Goal: Information Seeking & Learning: Learn about a topic

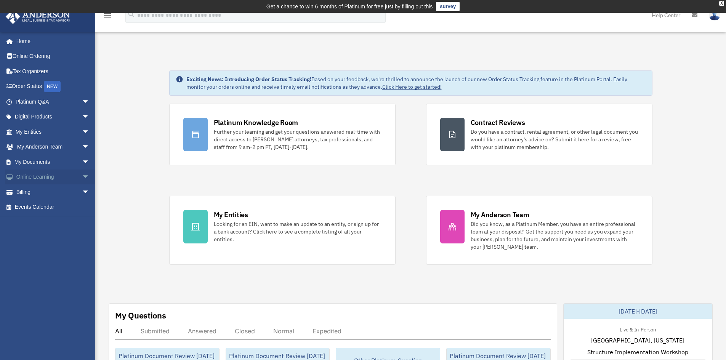
click at [82, 178] on span "arrow_drop_down" at bounding box center [89, 178] width 15 height 16
click at [51, 204] on link "Video Training" at bounding box center [56, 207] width 90 height 15
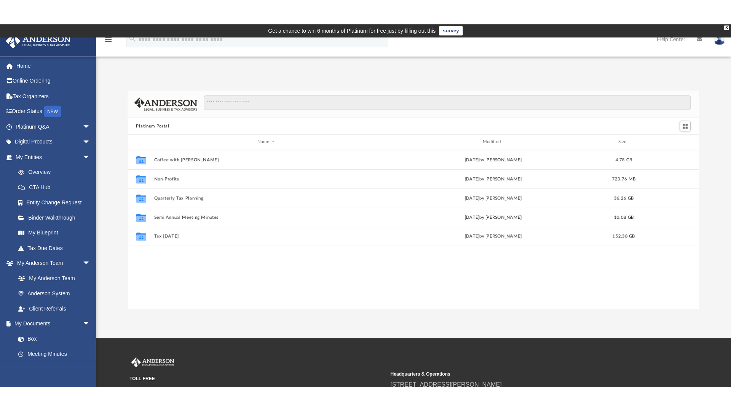
scroll to position [168, 562]
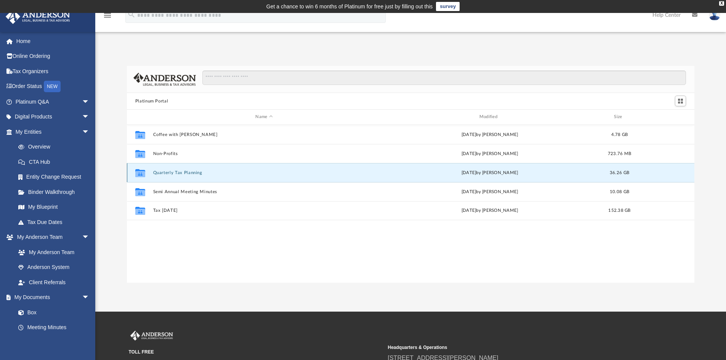
click at [170, 171] on button "Quarterly Tax Planning" at bounding box center [264, 172] width 222 height 5
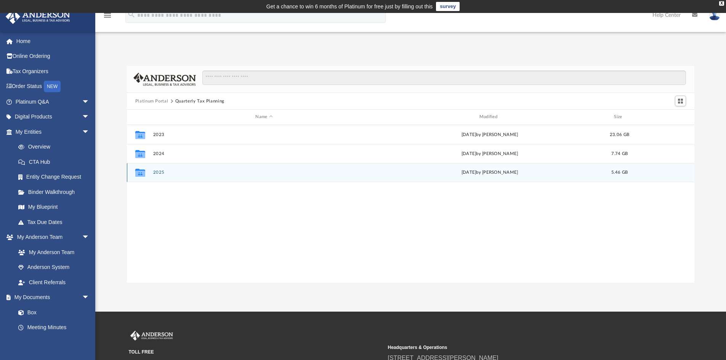
click at [158, 173] on button "2025" at bounding box center [264, 172] width 222 height 5
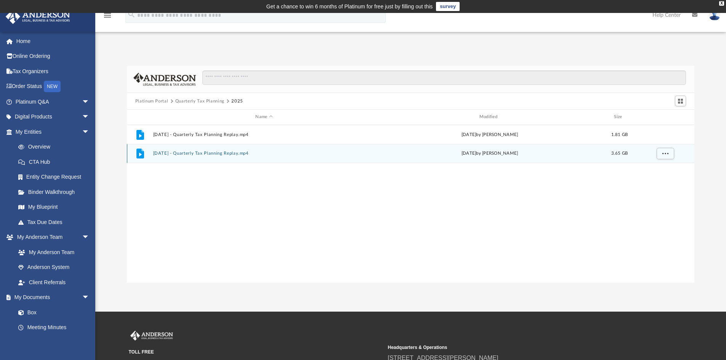
click at [225, 154] on button "March 14th, 2025 - Quarterly Tax Planning Replay.mp4" at bounding box center [264, 153] width 222 height 5
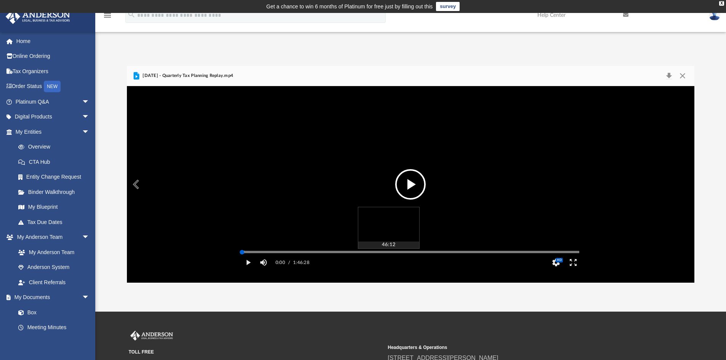
click at [388, 253] on div "Media Slider" at bounding box center [410, 251] width 337 height 1
drag, startPoint x: 411, startPoint y: 177, endPoint x: 502, endPoint y: 213, distance: 98.0
click at [410, 178] on button "File preview" at bounding box center [410, 184] width 30 height 30
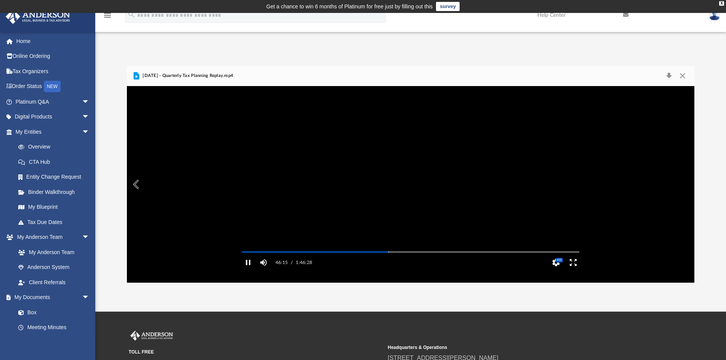
click at [575, 270] on button "Enter fullscreen" at bounding box center [572, 262] width 17 height 15
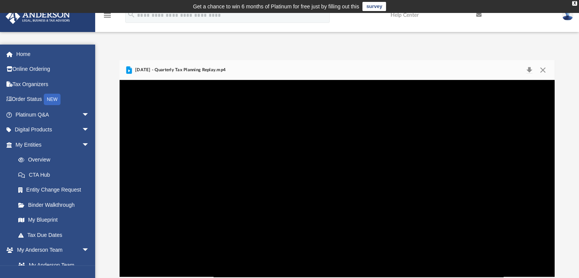
scroll to position [167, 430]
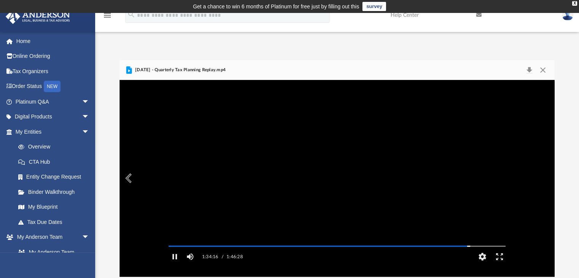
drag, startPoint x: 360, startPoint y: 159, endPoint x: 173, endPoint y: 251, distance: 208.0
click at [177, 250] on video "File preview" at bounding box center [337, 178] width 349 height 175
click at [333, 182] on button "File preview" at bounding box center [337, 178] width 30 height 30
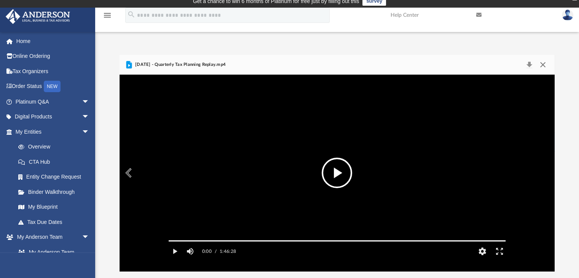
click at [541, 63] on button "Close" at bounding box center [543, 64] width 14 height 11
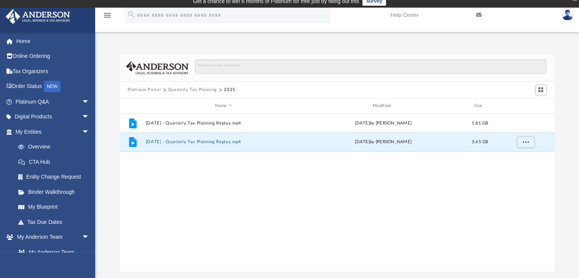
click at [150, 88] on button "Platinum Portal" at bounding box center [144, 89] width 33 height 7
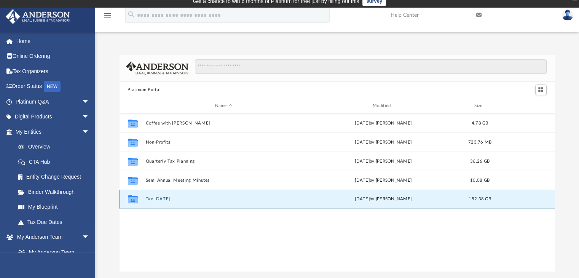
click at [162, 198] on button "Tax Tuesday" at bounding box center [224, 199] width 156 height 5
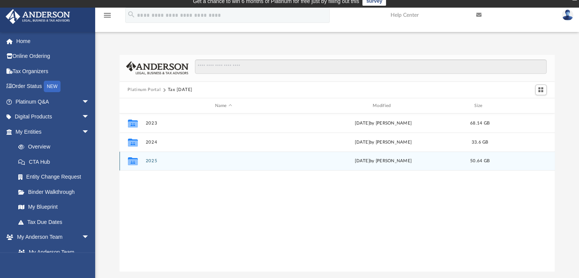
click at [150, 161] on button "2025" at bounding box center [224, 161] width 156 height 5
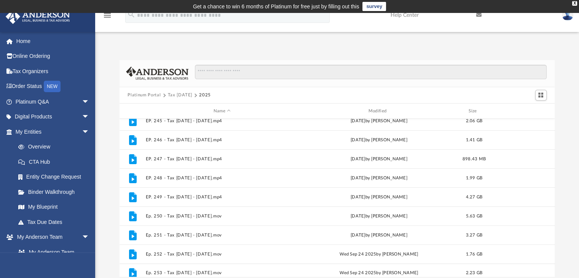
scroll to position [223, 0]
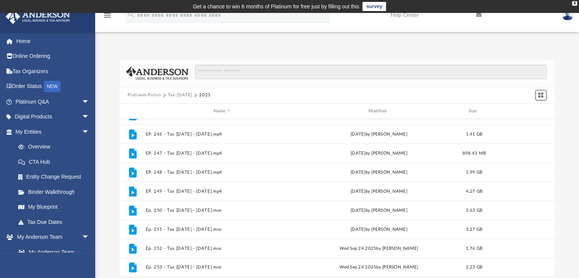
click at [538, 93] on span "Switch to Grid View" at bounding box center [541, 95] width 6 height 6
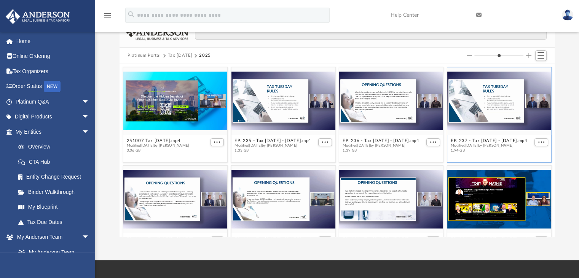
scroll to position [0, 0]
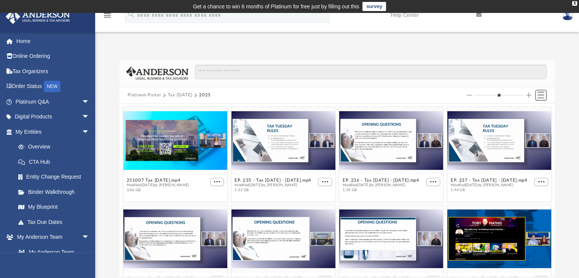
click at [542, 95] on span "Switch to List View" at bounding box center [541, 95] width 6 height 6
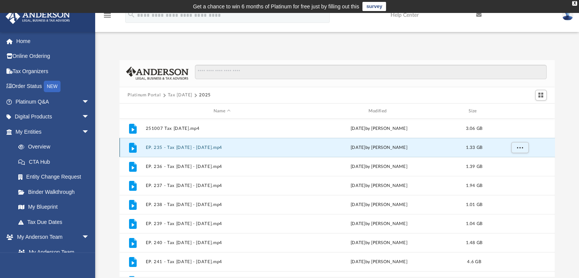
click at [175, 147] on button "EP. 235 - Tax Tuesday - January 14th, 2025.mp4" at bounding box center [223, 147] width 154 height 5
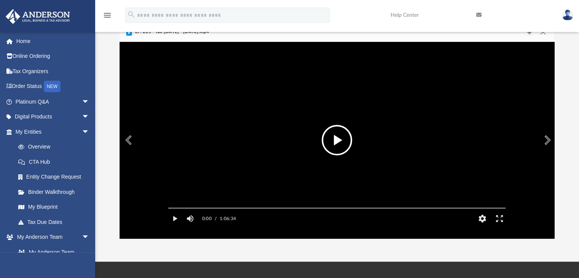
click at [331, 141] on button "File preview" at bounding box center [337, 140] width 30 height 30
drag, startPoint x: 498, startPoint y: 227, endPoint x: 498, endPoint y: 260, distance: 33.1
click at [498, 226] on button "Enter fullscreen" at bounding box center [499, 218] width 17 height 15
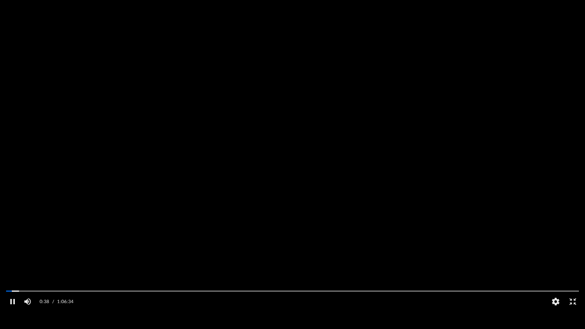
scroll to position [167, 435]
click at [10, 292] on div "Media Slider" at bounding box center [292, 291] width 573 height 1
click at [558, 309] on button "HD" at bounding box center [555, 301] width 17 height 15
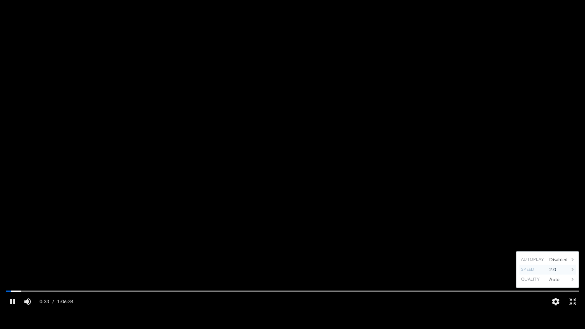
click at [556, 275] on div "2.0" at bounding box center [558, 270] width 24 height 10
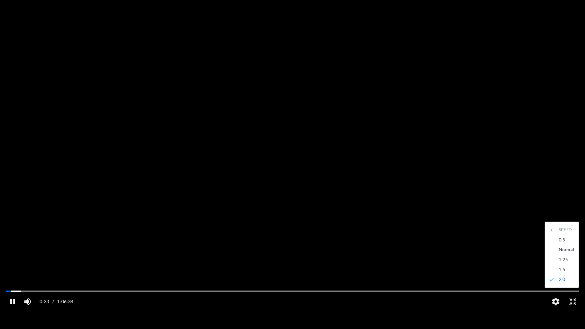
scroll to position [0, 0]
click at [558, 275] on div "1.5" at bounding box center [565, 270] width 21 height 10
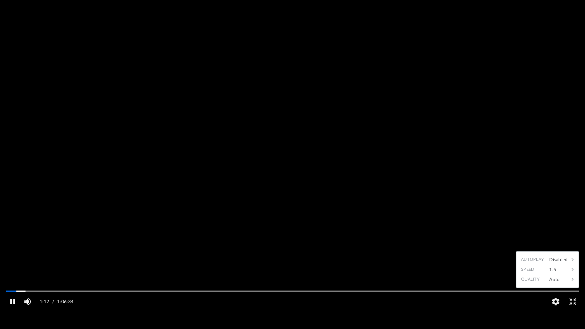
click at [558, 230] on video "File preview" at bounding box center [292, 164] width 585 height 293
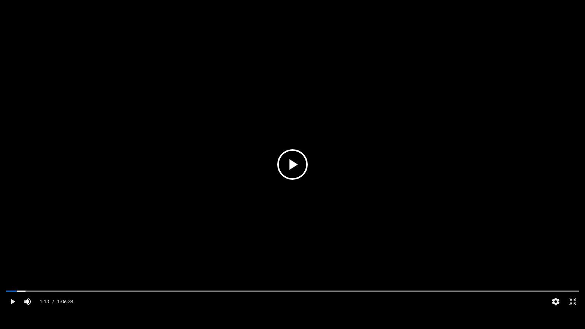
click at [558, 230] on video "File preview" at bounding box center [292, 164] width 585 height 293
drag, startPoint x: 9, startPoint y: 320, endPoint x: 203, endPoint y: 329, distance: 193.7
click at [10, 309] on button "Pause" at bounding box center [12, 301] width 17 height 15
click at [571, 309] on button "Exit fullscreen" at bounding box center [572, 301] width 17 height 15
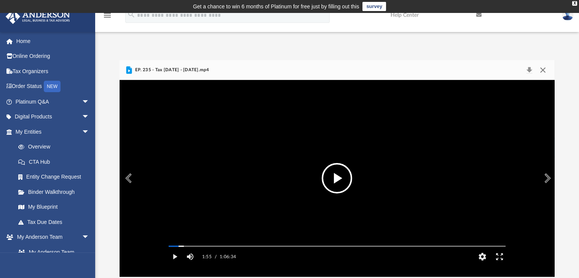
click at [545, 72] on button "Close" at bounding box center [543, 70] width 14 height 11
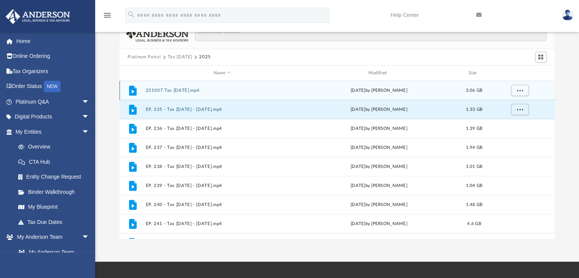
click at [165, 90] on button "251007 Tax Tuesday.mp4" at bounding box center [223, 90] width 154 height 5
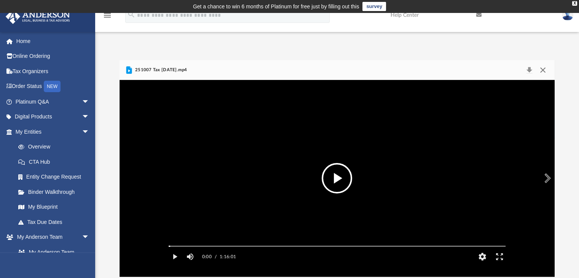
click at [546, 72] on button "Close" at bounding box center [543, 70] width 14 height 11
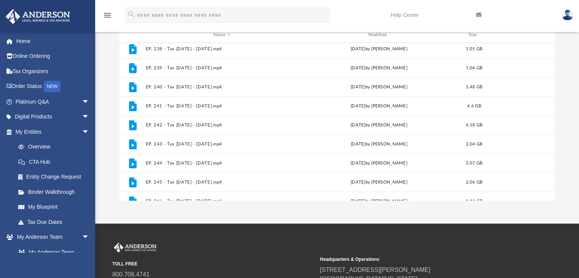
scroll to position [223, 0]
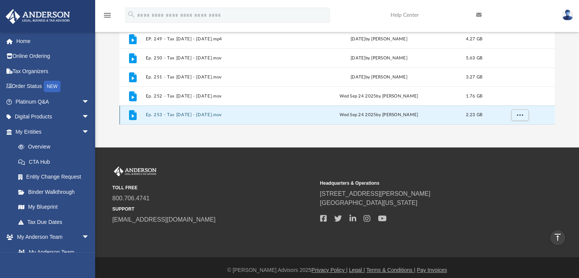
click at [240, 114] on button "Ep. 253 - Tax Tuesday - September 23rd, 2025.mov" at bounding box center [223, 115] width 154 height 5
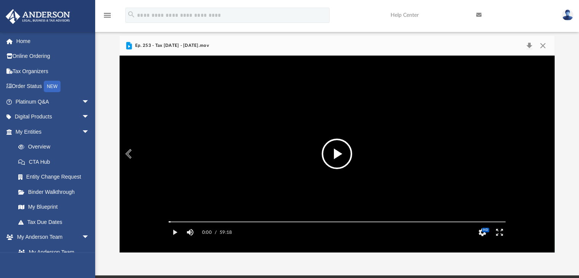
scroll to position [38, 0]
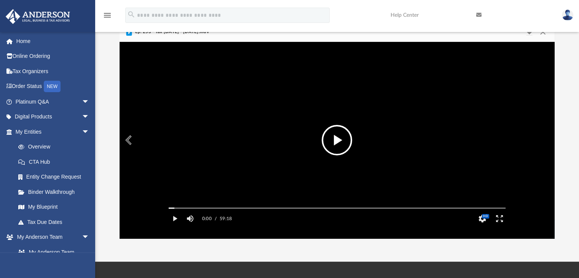
click at [337, 131] on button "File preview" at bounding box center [337, 140] width 30 height 30
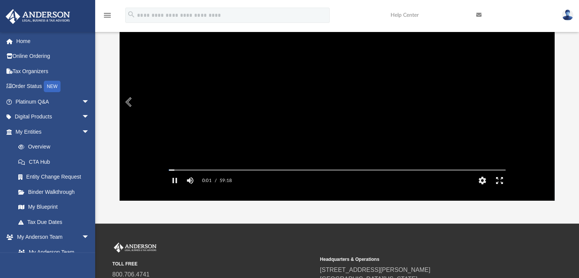
click at [501, 188] on button "Enter fullscreen" at bounding box center [499, 180] width 17 height 15
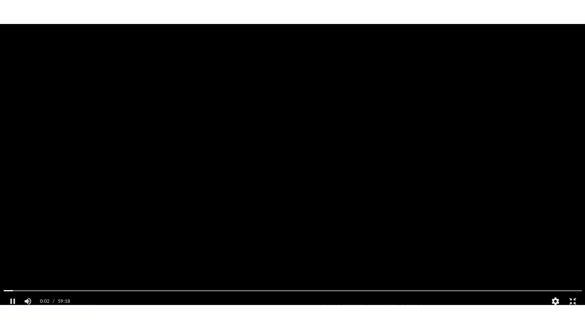
scroll to position [167, 435]
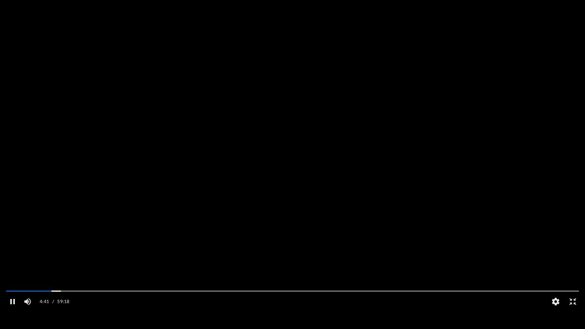
drag, startPoint x: 286, startPoint y: 194, endPoint x: 272, endPoint y: 196, distance: 13.8
click at [286, 194] on video "File preview" at bounding box center [292, 164] width 585 height 293
click at [293, 161] on button "File preview" at bounding box center [292, 164] width 30 height 30
drag, startPoint x: 354, startPoint y: 18, endPoint x: 111, endPoint y: 75, distance: 249.0
click at [114, 78] on video "File preview" at bounding box center [292, 164] width 585 height 293
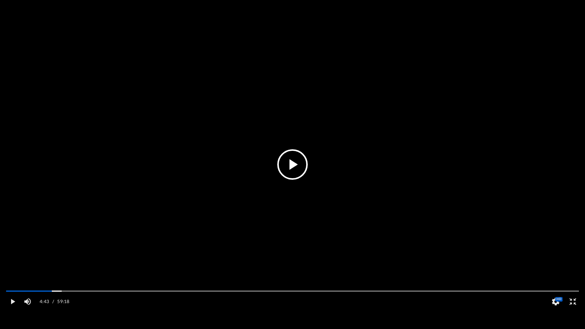
click at [150, 88] on video "File preview" at bounding box center [292, 164] width 585 height 293
click at [321, 115] on video "File preview" at bounding box center [292, 164] width 585 height 293
click at [286, 160] on button "File preview" at bounding box center [292, 164] width 30 height 30
click at [230, 172] on video "File preview" at bounding box center [292, 164] width 585 height 293
click at [304, 168] on button "File preview" at bounding box center [292, 164] width 30 height 30
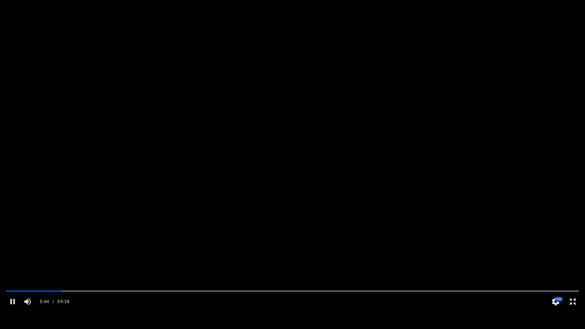
click at [572, 309] on button "Exit fullscreen" at bounding box center [572, 301] width 17 height 15
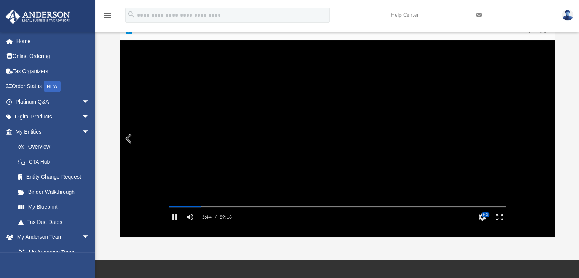
scroll to position [0, 0]
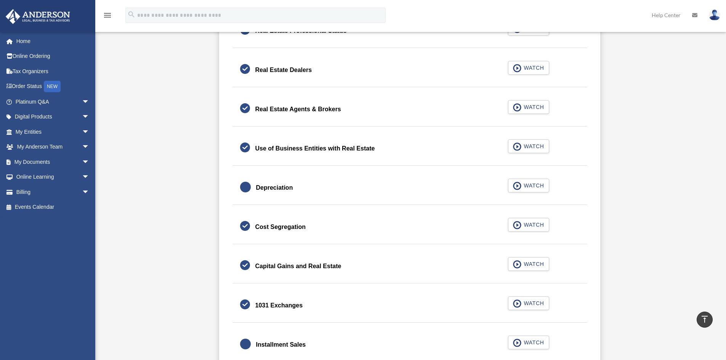
scroll to position [608, 0]
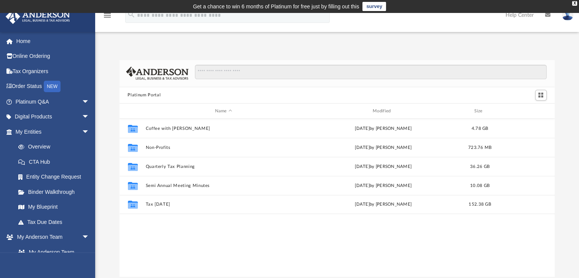
scroll to position [167, 430]
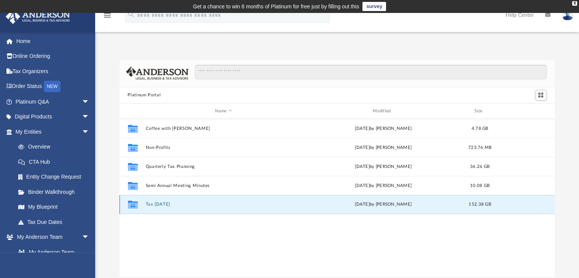
click at [165, 205] on button "Tax Tuesday" at bounding box center [224, 204] width 156 height 5
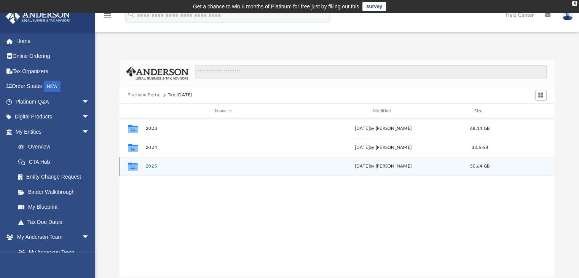
click at [149, 163] on div "Collaborated Folder 2025 yesterday by Zyan Treadwell 50.64 GB" at bounding box center [338, 166] width 436 height 19
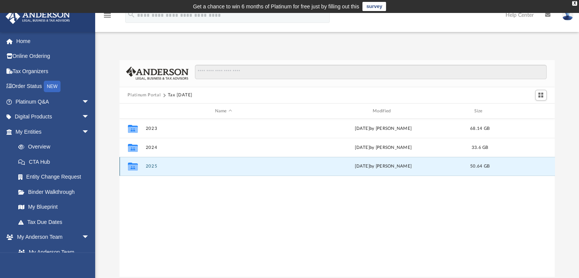
click at [150, 166] on button "2025" at bounding box center [224, 166] width 156 height 5
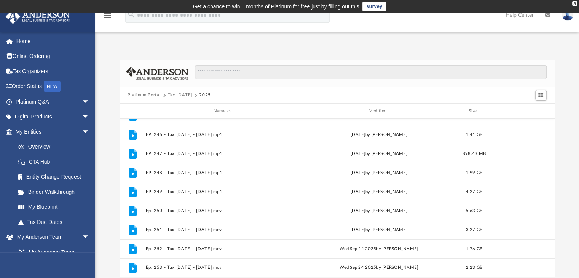
scroll to position [223, 0]
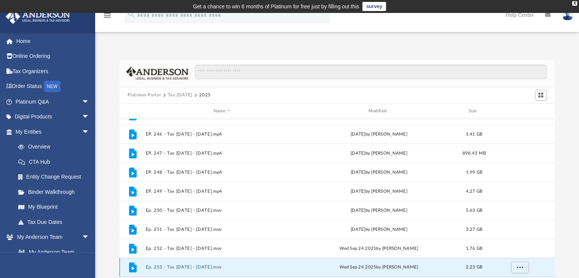
click at [218, 266] on button "Ep. 253 - Tax Tuesday - September 23rd, 2025.mov" at bounding box center [223, 267] width 154 height 5
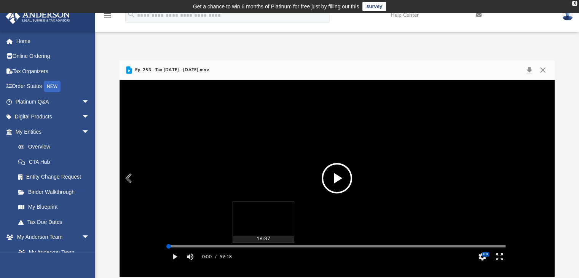
click at [263, 247] on div "Media Slider" at bounding box center [337, 246] width 337 height 1
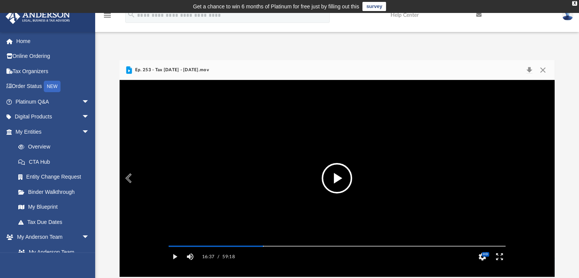
click at [334, 182] on button "File preview" at bounding box center [337, 178] width 30 height 30
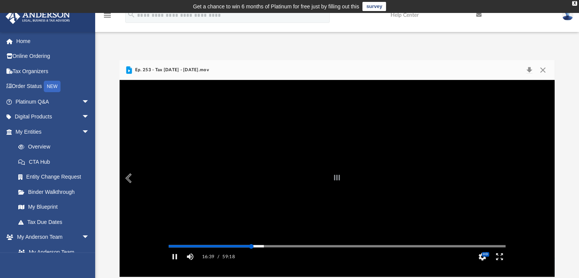
click at [251, 256] on div "Autoplay Disabled Speed 1.5 Quality Auto Subtitles/CC Off Audio Autoplay Disabl…" at bounding box center [338, 178] width 436 height 197
click at [230, 258] on div "Autoplay Disabled Speed 1.5 Quality Auto Subtitles/CC Off Audio Autoplay Disabl…" at bounding box center [338, 178] width 436 height 197
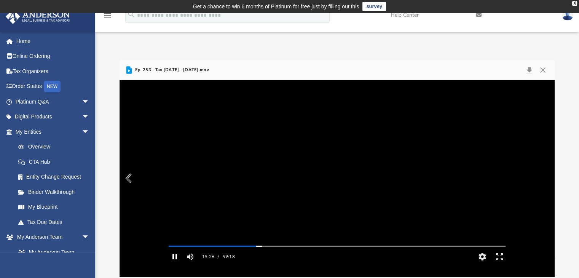
click at [178, 264] on button "Pause" at bounding box center [174, 256] width 17 height 15
click at [337, 186] on button "File preview" at bounding box center [337, 178] width 30 height 30
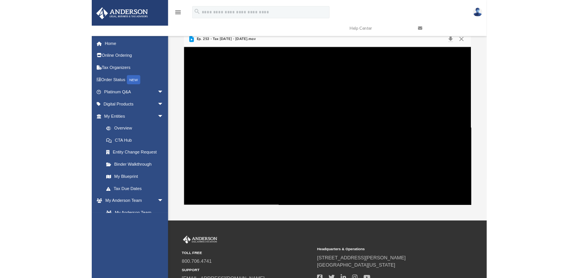
scroll to position [167, 430]
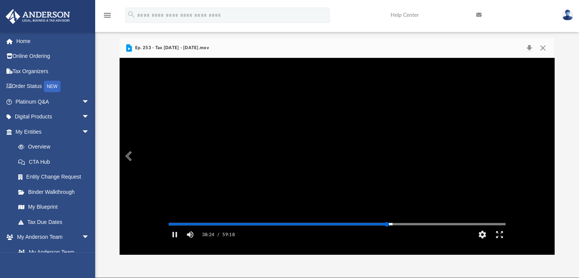
click at [176, 237] on button "Pause" at bounding box center [174, 234] width 17 height 15
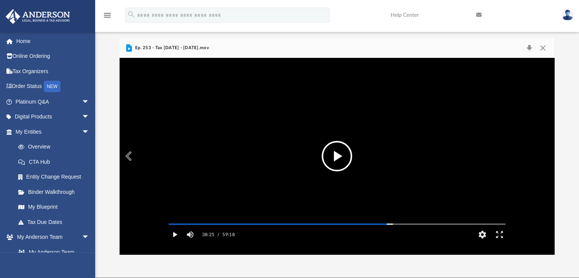
click at [172, 242] on button "Play" at bounding box center [174, 234] width 17 height 15
click at [171, 242] on button "Pause" at bounding box center [174, 234] width 17 height 15
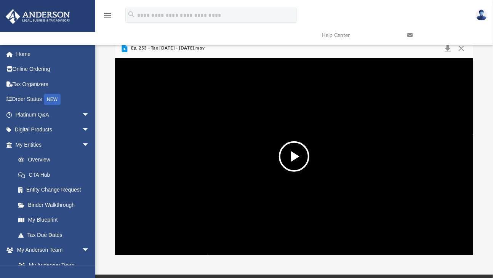
scroll to position [167, 352]
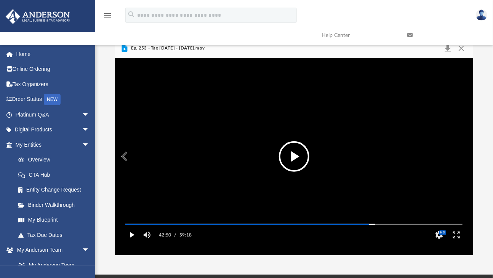
click at [136, 243] on button "Play" at bounding box center [131, 234] width 17 height 15
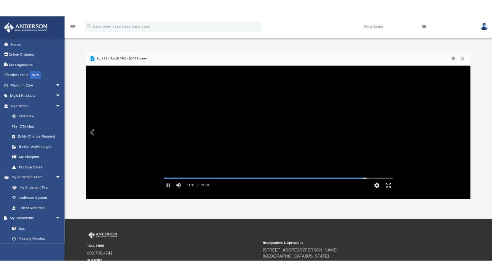
scroll to position [0, 0]
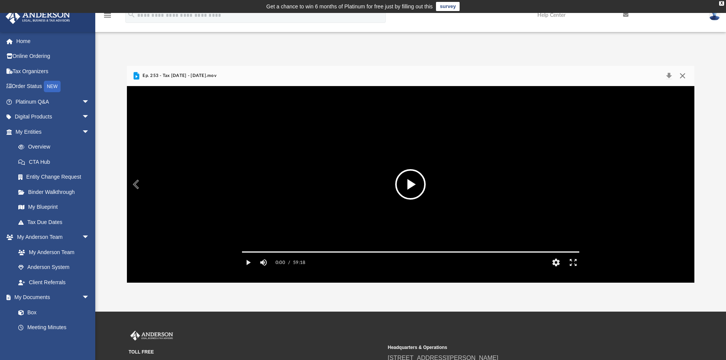
click at [585, 72] on button "Close" at bounding box center [682, 75] width 14 height 11
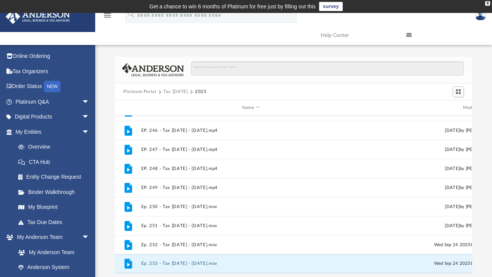
scroll to position [168, 352]
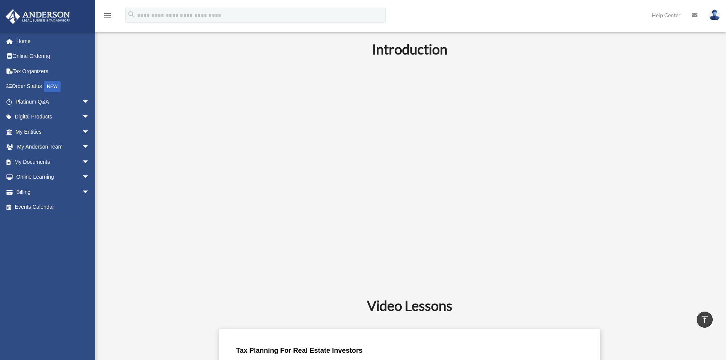
scroll to position [265, 0]
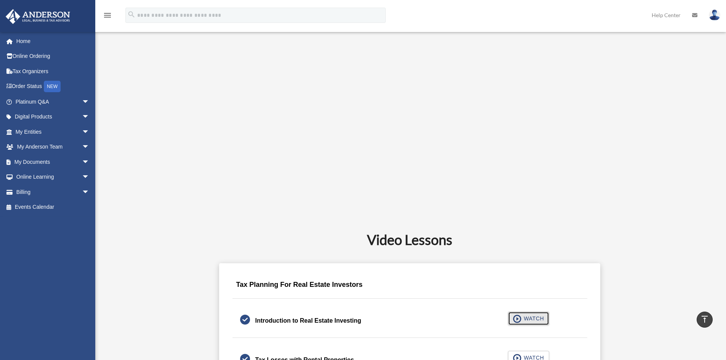
click at [513, 318] on span "button" at bounding box center [517, 319] width 9 height 8
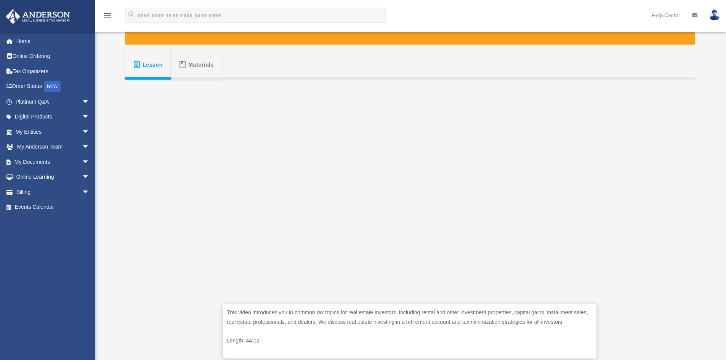
scroll to position [128, 0]
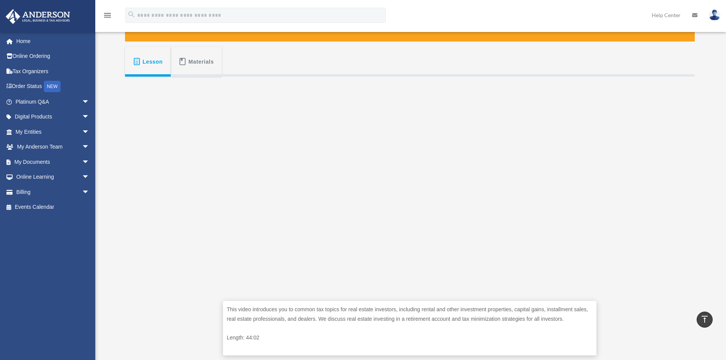
click at [667, 206] on div "This video introduces you to common tax topics for real estate investors, inclu…" at bounding box center [410, 222] width 570 height 290
click at [205, 66] on span "Materials" at bounding box center [202, 62] width 26 height 14
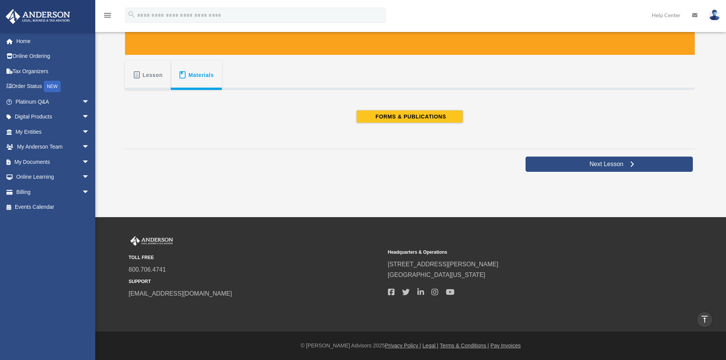
scroll to position [114, 0]
click at [169, 73] on button "Lesson" at bounding box center [148, 75] width 46 height 30
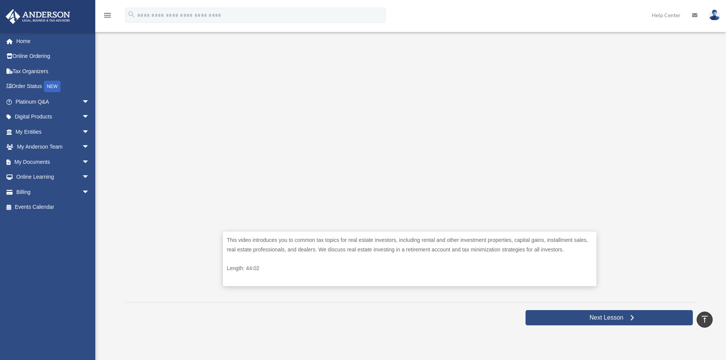
scroll to position [229, 0]
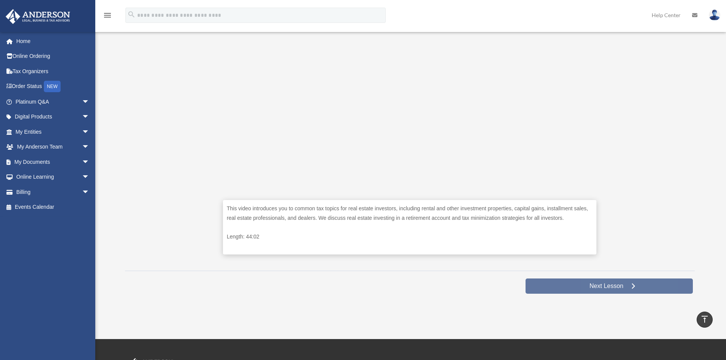
click at [588, 281] on link "Next Lesson" at bounding box center [608, 285] width 167 height 15
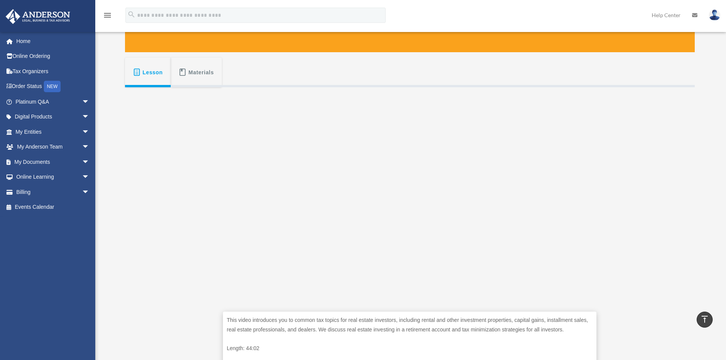
scroll to position [114, 0]
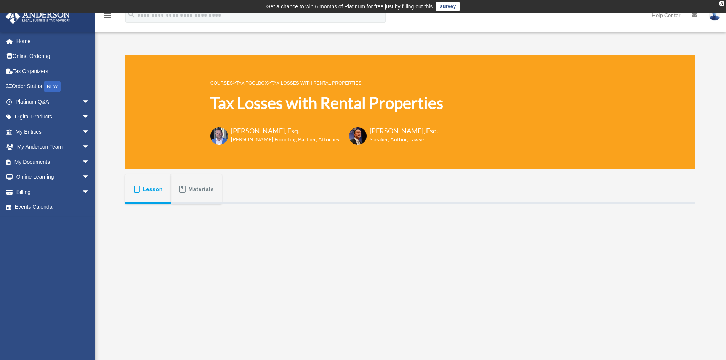
click at [109, 15] on icon "menu" at bounding box center [107, 15] width 9 height 9
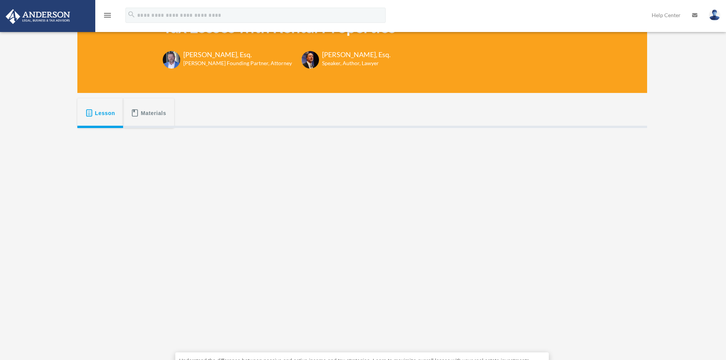
scroll to position [114, 0]
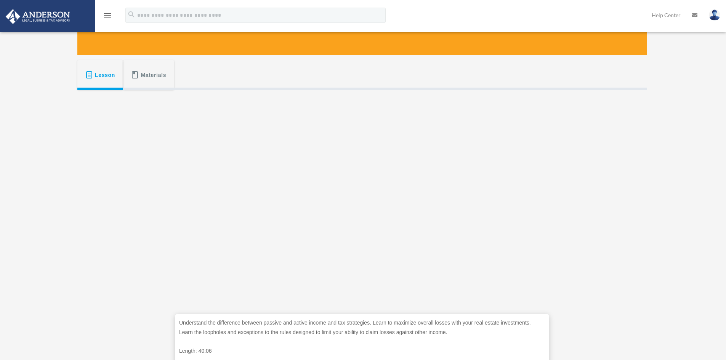
click at [590, 233] on div "Understand the difference between passive and active income and tax strategies.…" at bounding box center [362, 235] width 570 height 290
click at [664, 217] on div "Tax Losses with Rental Properties bob.apples@andersonadvisors.com Sign Out bob.…" at bounding box center [363, 176] width 726 height 497
click at [597, 154] on div "Understand the difference between passive and active income and tax strategies.…" at bounding box center [362, 235] width 570 height 290
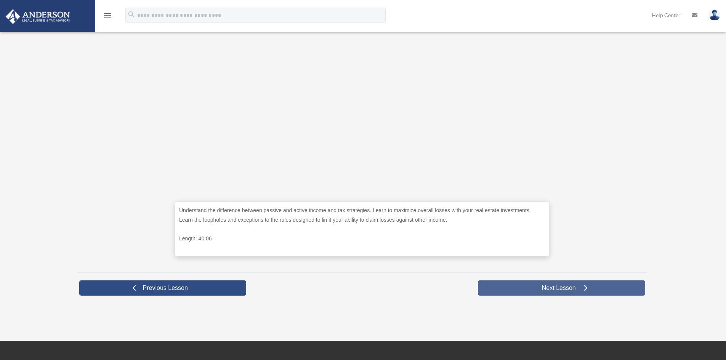
scroll to position [229, 0]
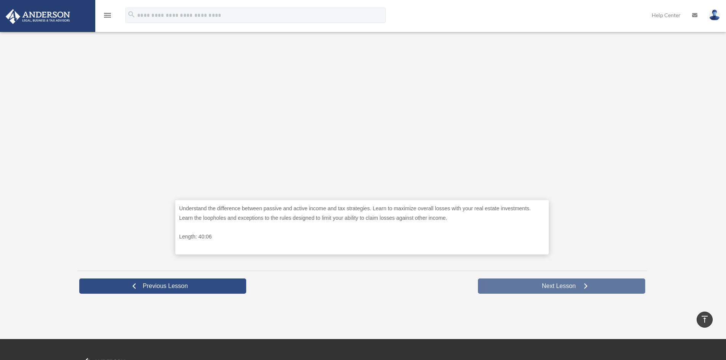
click at [505, 282] on link "Next Lesson" at bounding box center [561, 285] width 167 height 15
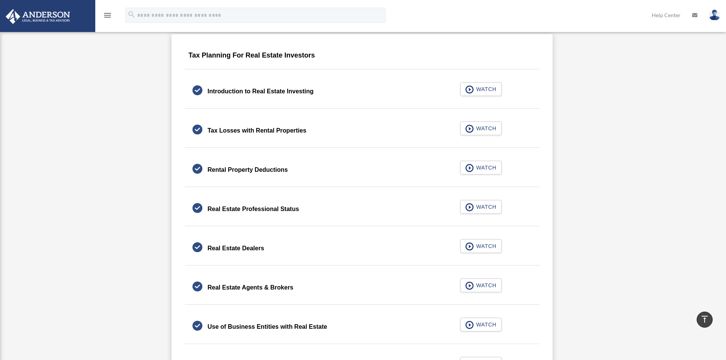
scroll to position [809, 0]
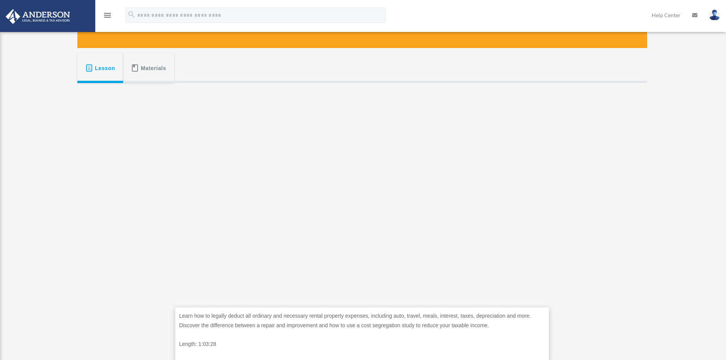
scroll to position [152, 0]
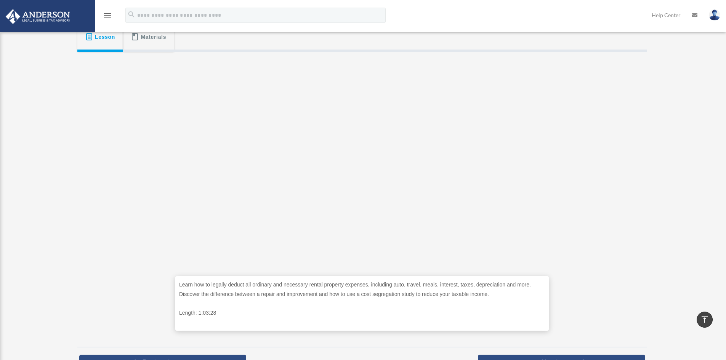
click at [577, 218] on div "Learn how to legally deduct all ordinary and necessary rental property expenses…" at bounding box center [362, 197] width 570 height 290
click at [605, 251] on div "Learn how to legally deduct all ordinary and necessary rental property expenses…" at bounding box center [362, 197] width 570 height 290
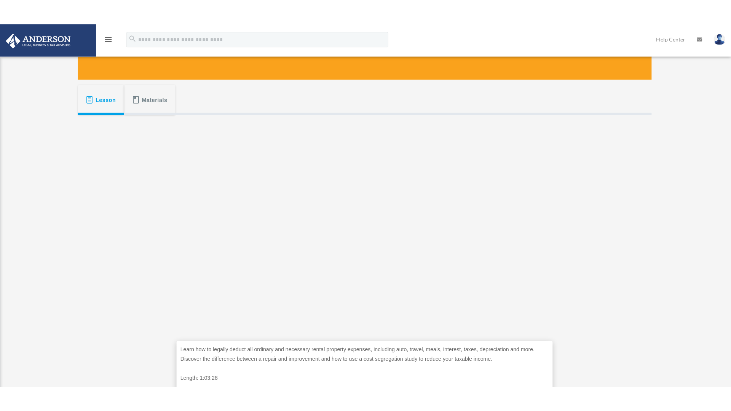
scroll to position [115, 0]
